Goal: Task Accomplishment & Management: Manage account settings

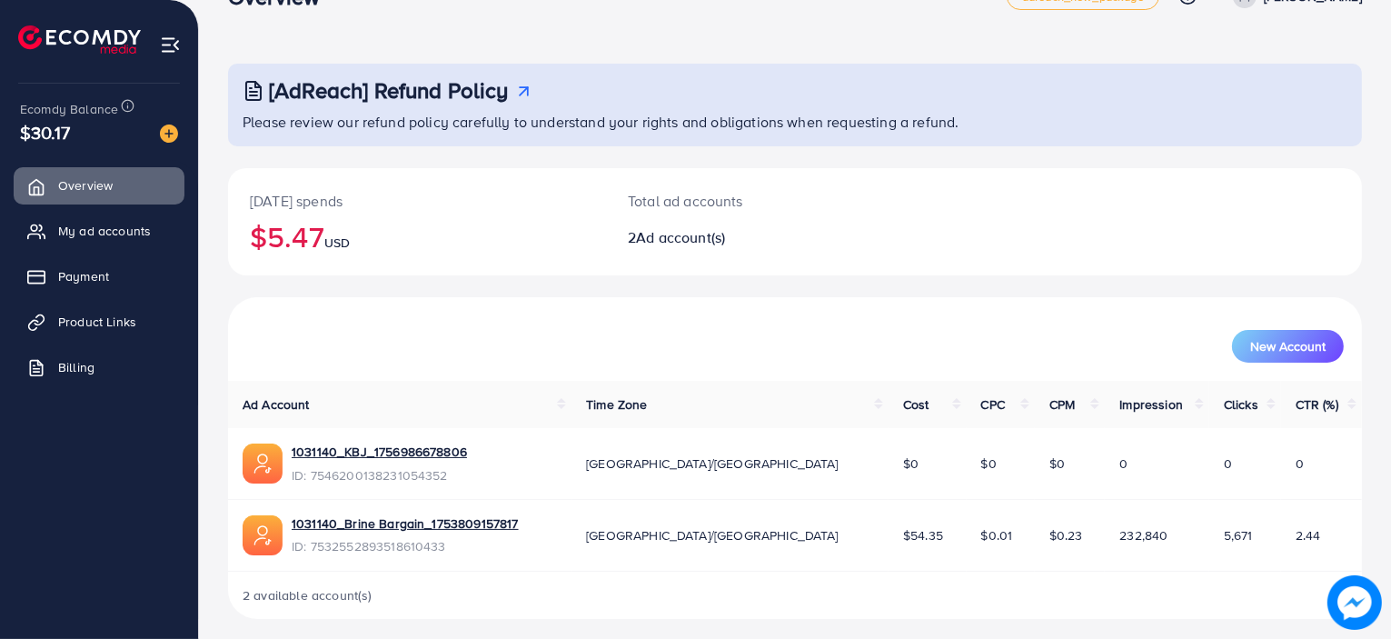
scroll to position [57, 0]
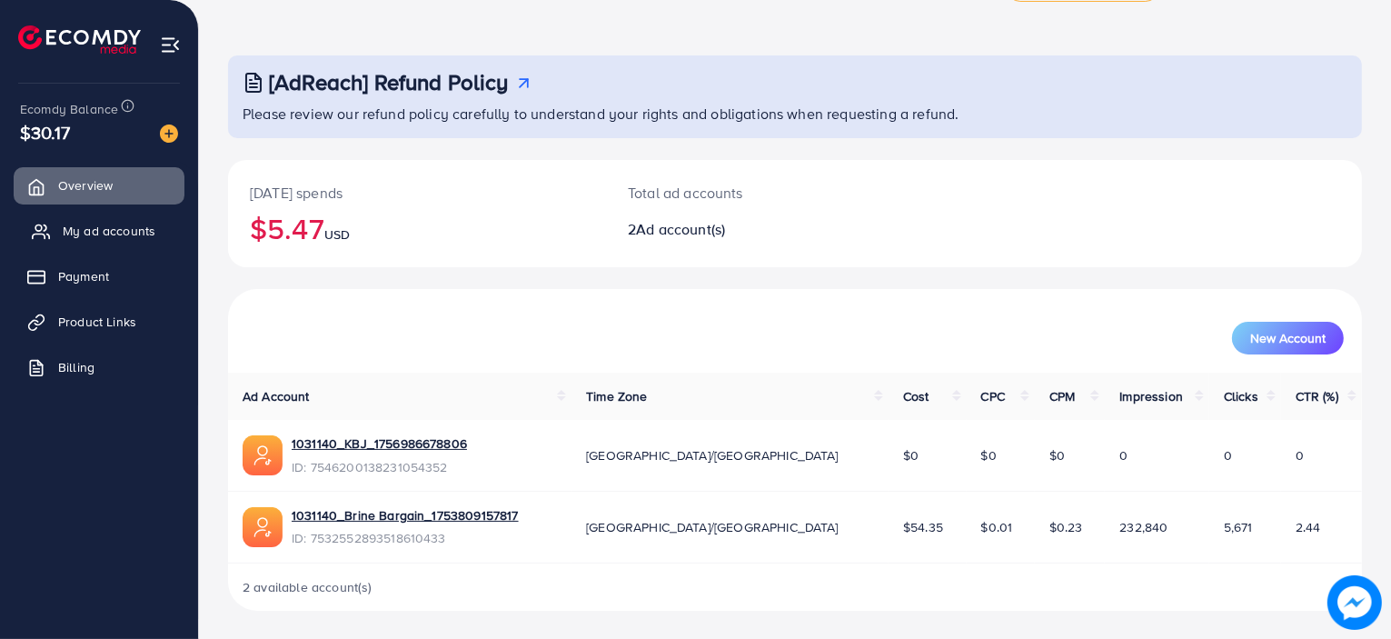
click at [155, 237] on link "My ad accounts" at bounding box center [99, 231] width 171 height 36
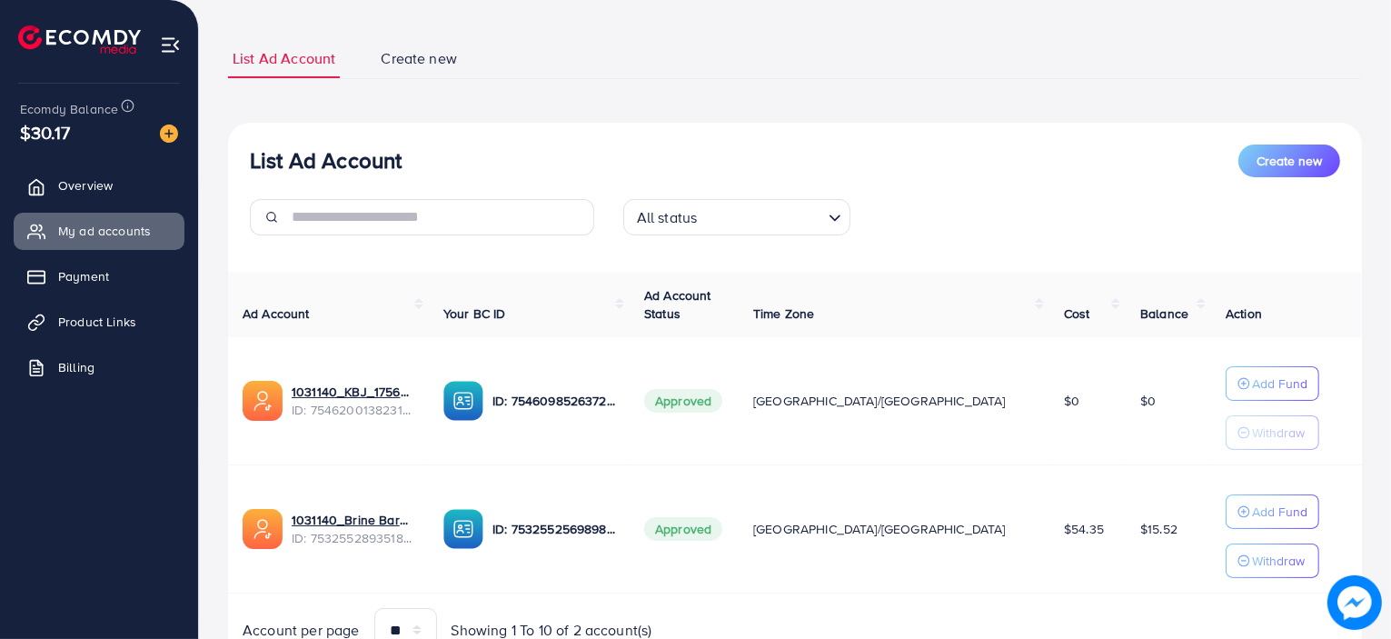
scroll to position [178, 0]
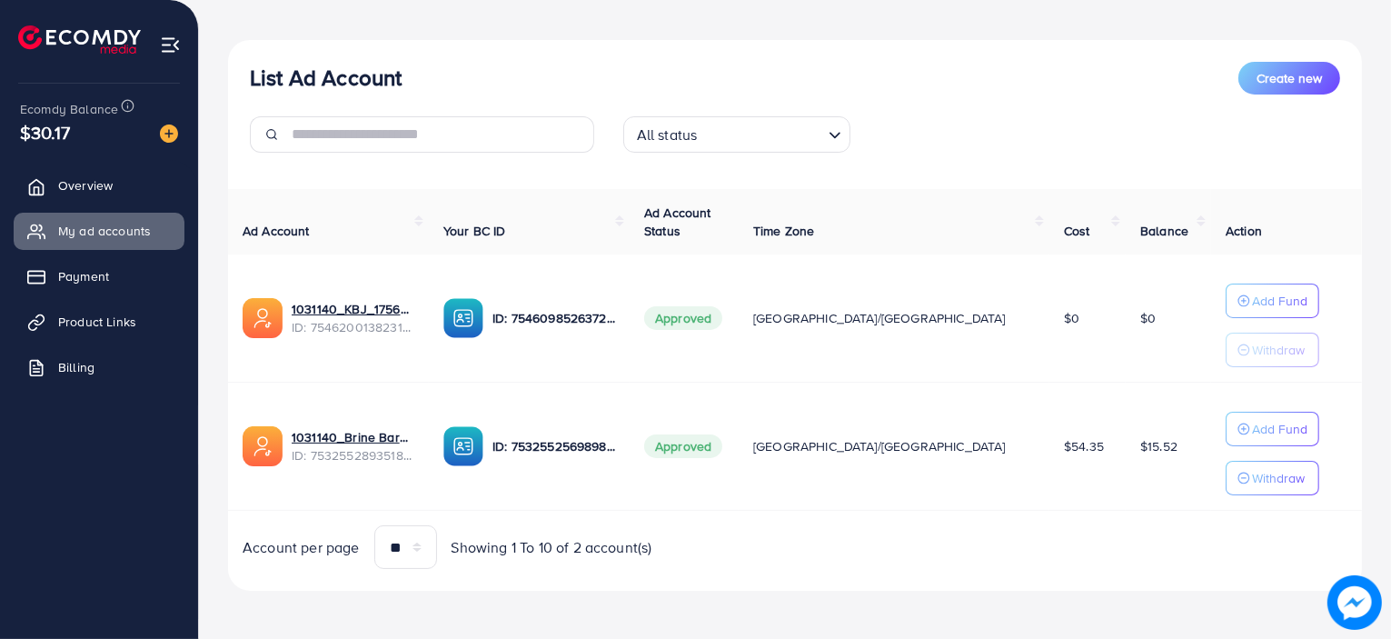
drag, startPoint x: 1125, startPoint y: 444, endPoint x: 1077, endPoint y: 444, distance: 48.2
click at [1126, 444] on td "$15.52" at bounding box center [1168, 447] width 85 height 128
click at [393, 439] on link "1031140_Brine Bargain_1753809157817" at bounding box center [353, 437] width 123 height 18
